Goal: Task Accomplishment & Management: Manage account settings

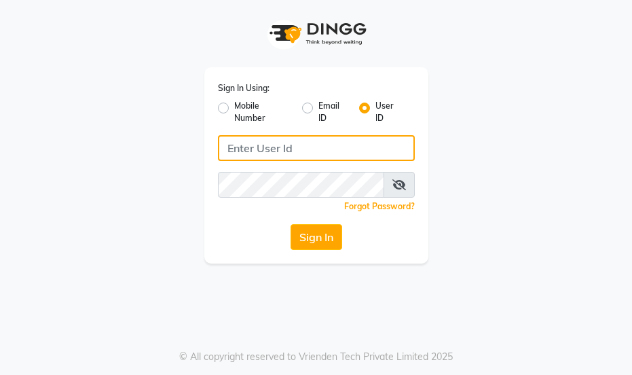
type input "essencebeauty"
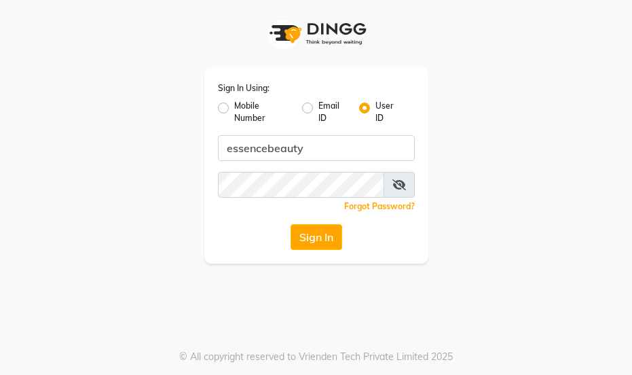
click at [315, 239] on button "Sign In" at bounding box center [317, 237] width 52 height 26
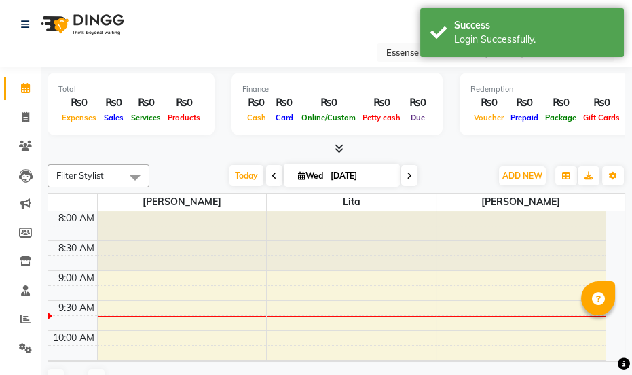
select select "en"
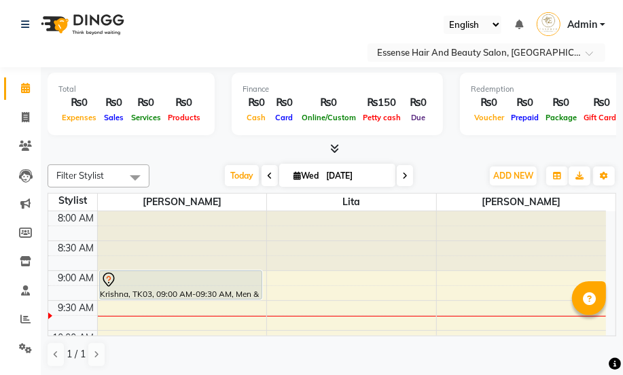
click at [103, 278] on icon at bounding box center [108, 280] width 16 height 16
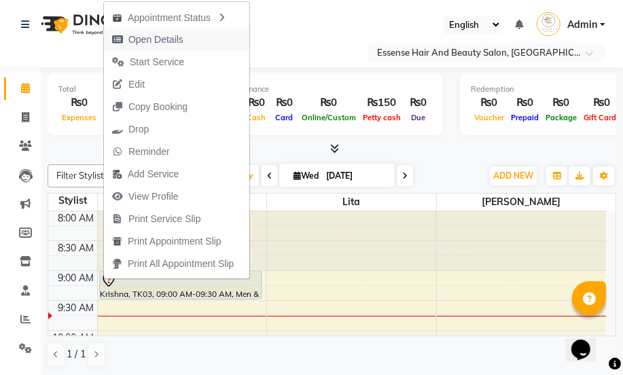
click at [158, 44] on span "Open Details" at bounding box center [155, 40] width 55 height 14
select select "7"
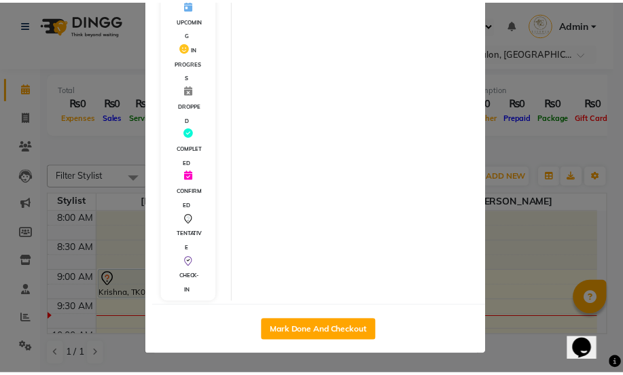
scroll to position [323, 0]
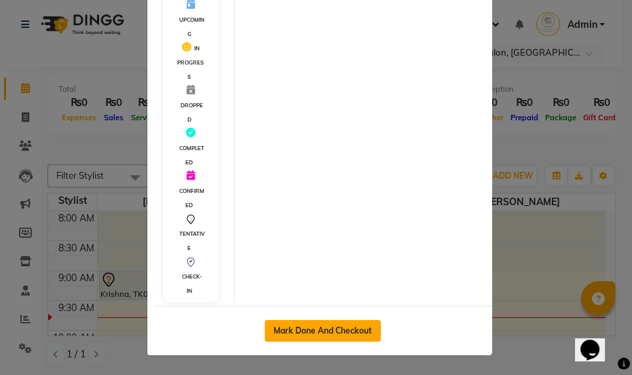
click at [307, 331] on button "Mark Done And Checkout" at bounding box center [323, 331] width 116 height 22
select select "8408"
select select "service"
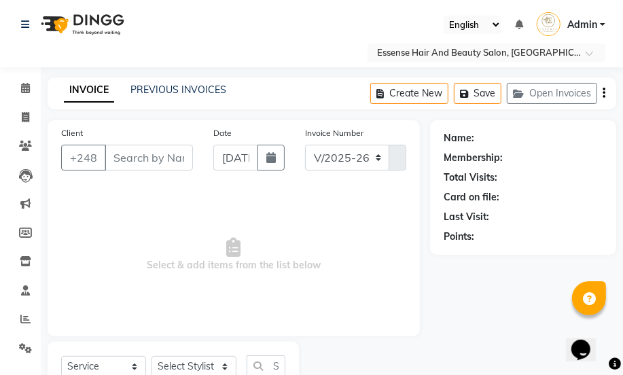
type input "2595204"
select select "81254"
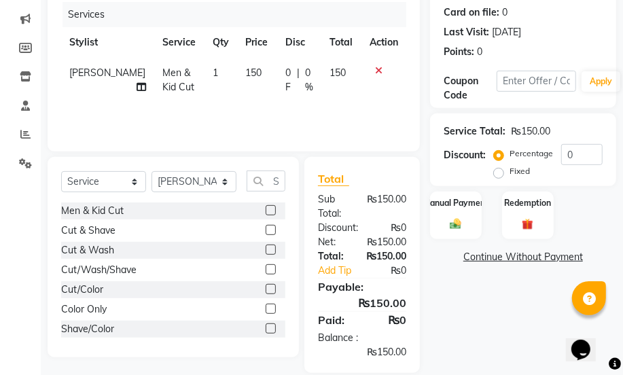
scroll to position [203, 0]
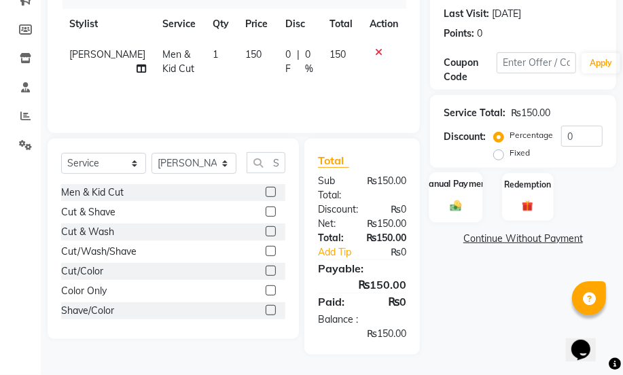
click at [457, 202] on img at bounding box center [455, 206] width 19 height 14
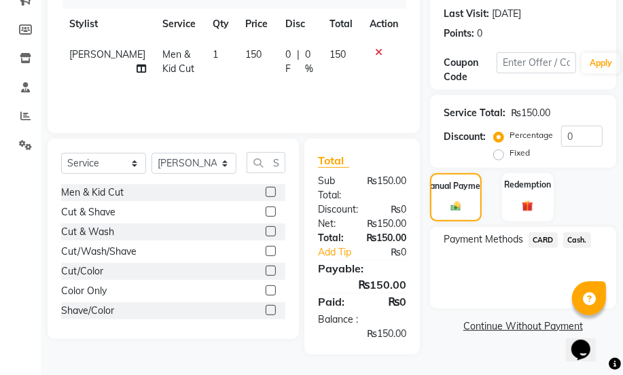
click at [574, 240] on span "Cash." at bounding box center [577, 240] width 28 height 16
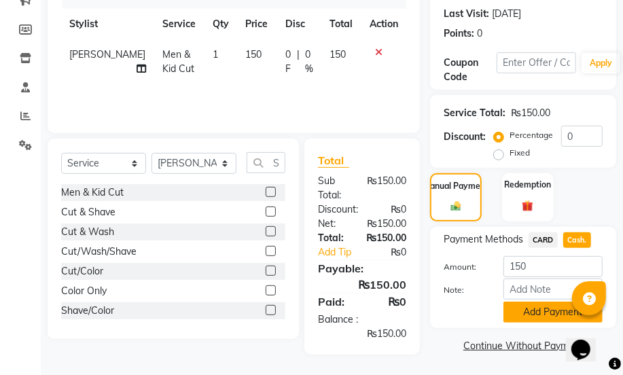
click at [529, 311] on button "Add Payment" at bounding box center [552, 311] width 99 height 21
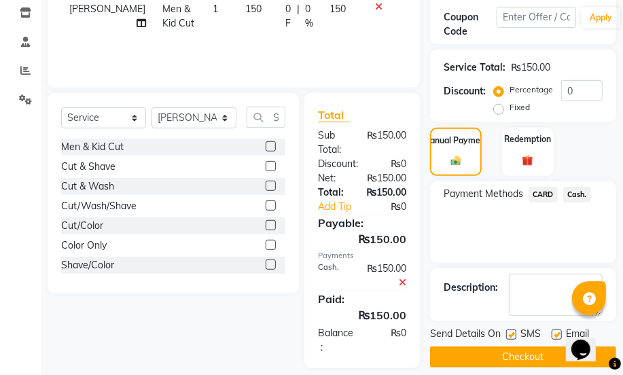
scroll to position [262, 0]
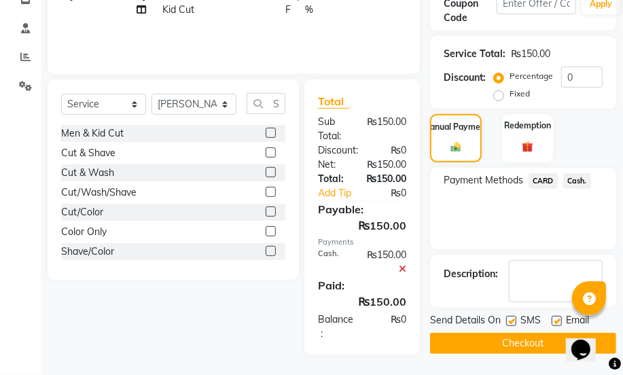
click at [516, 339] on button "Checkout" at bounding box center [523, 343] width 186 height 21
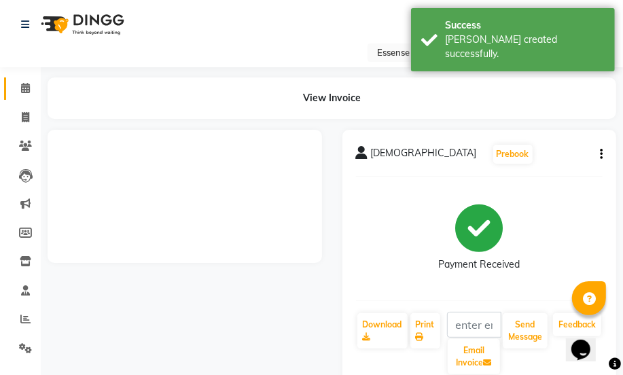
click at [27, 88] on icon at bounding box center [25, 88] width 9 height 10
